Goal: Find specific page/section: Find specific page/section

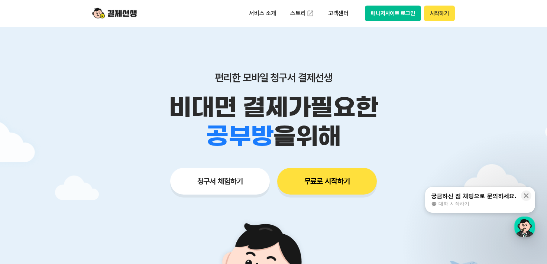
click at [392, 16] on button "매니저사이트 로그인" at bounding box center [393, 14] width 56 height 16
click at [397, 13] on button "매니저사이트 로그인" at bounding box center [393, 14] width 56 height 16
